Goal: Information Seeking & Learning: Find contact information

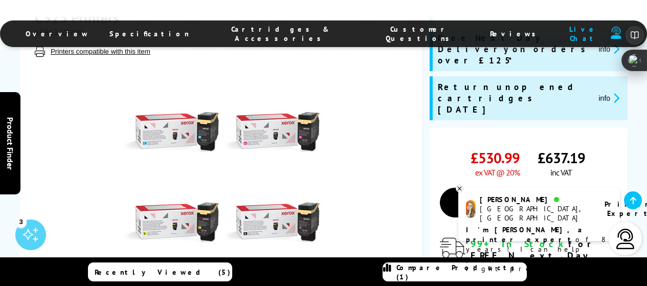
scroll to position [307, 0]
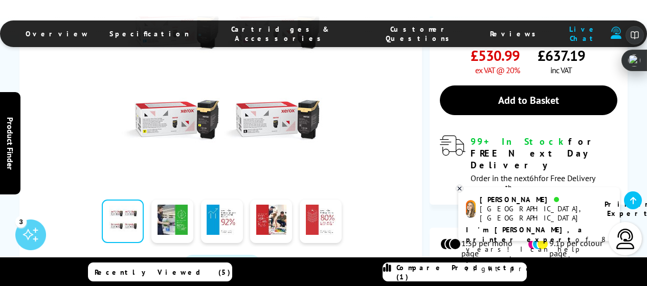
click at [387, 153] on div at bounding box center [222, 70] width 374 height 231
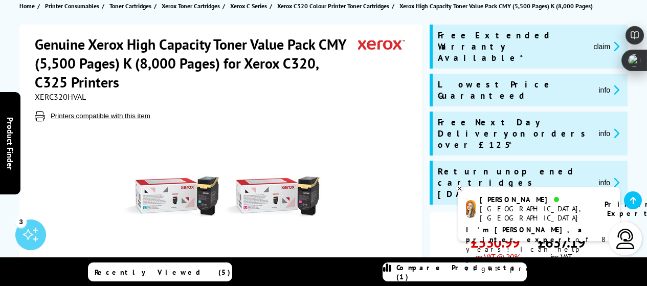
scroll to position [0, 0]
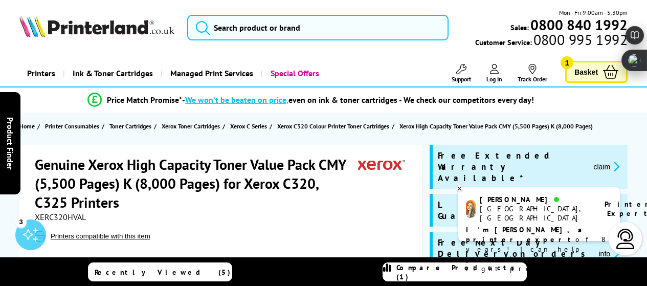
click at [458, 72] on icon at bounding box center [461, 69] width 10 height 10
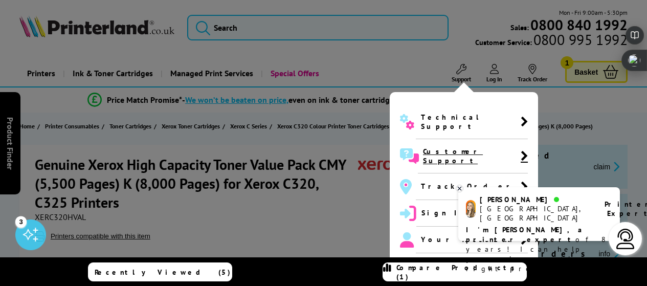
click at [459, 147] on span "Customer Support" at bounding box center [472, 156] width 98 height 18
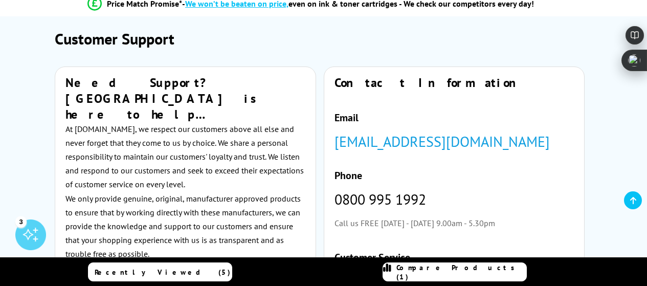
scroll to position [102, 0]
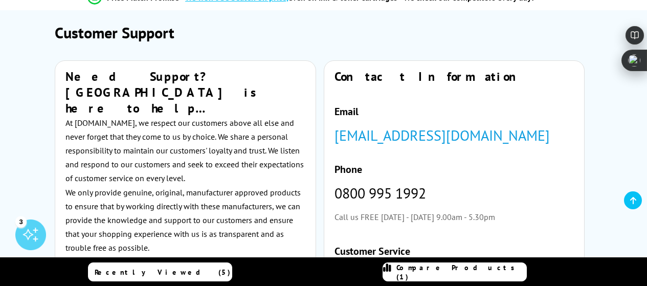
drag, startPoint x: 561, startPoint y: 135, endPoint x: 330, endPoint y: 137, distance: 230.5
click at [330, 137] on div "Contact Information Email [EMAIL_ADDRESS][DOMAIN_NAME] Phone [PHONE_NUMBER] Cal…" at bounding box center [454, 231] width 260 height 340
copy link "[EMAIL_ADDRESS][DOMAIN_NAME]"
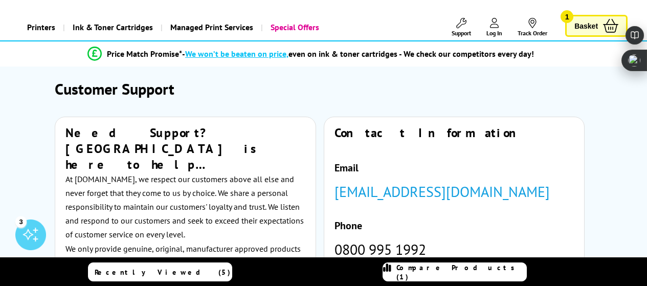
scroll to position [0, 0]
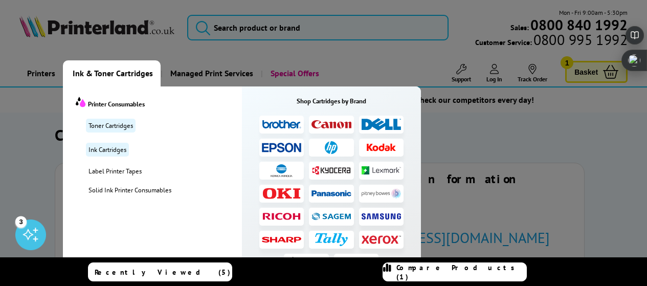
click at [376, 239] on img at bounding box center [381, 239] width 40 height 9
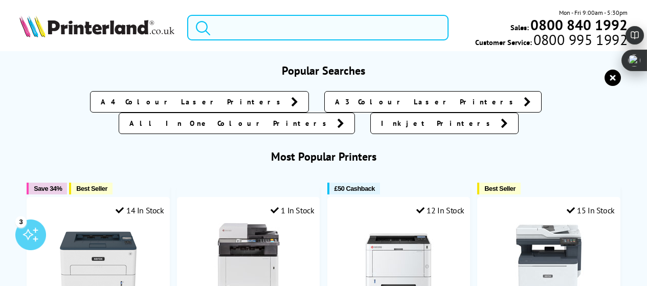
click at [234, 29] on input "search" at bounding box center [317, 28] width 261 height 26
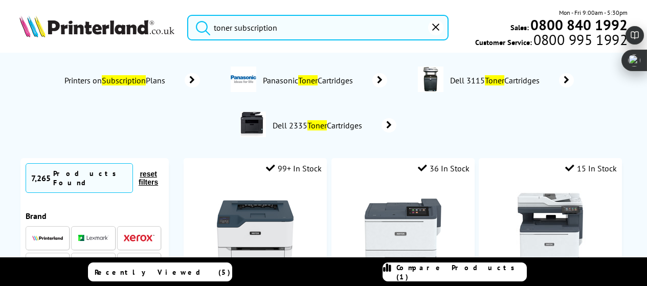
type input "toner subscription"
click at [188, 15] on button "submit" at bounding box center [201, 26] width 26 height 22
